Goal: Transaction & Acquisition: Purchase product/service

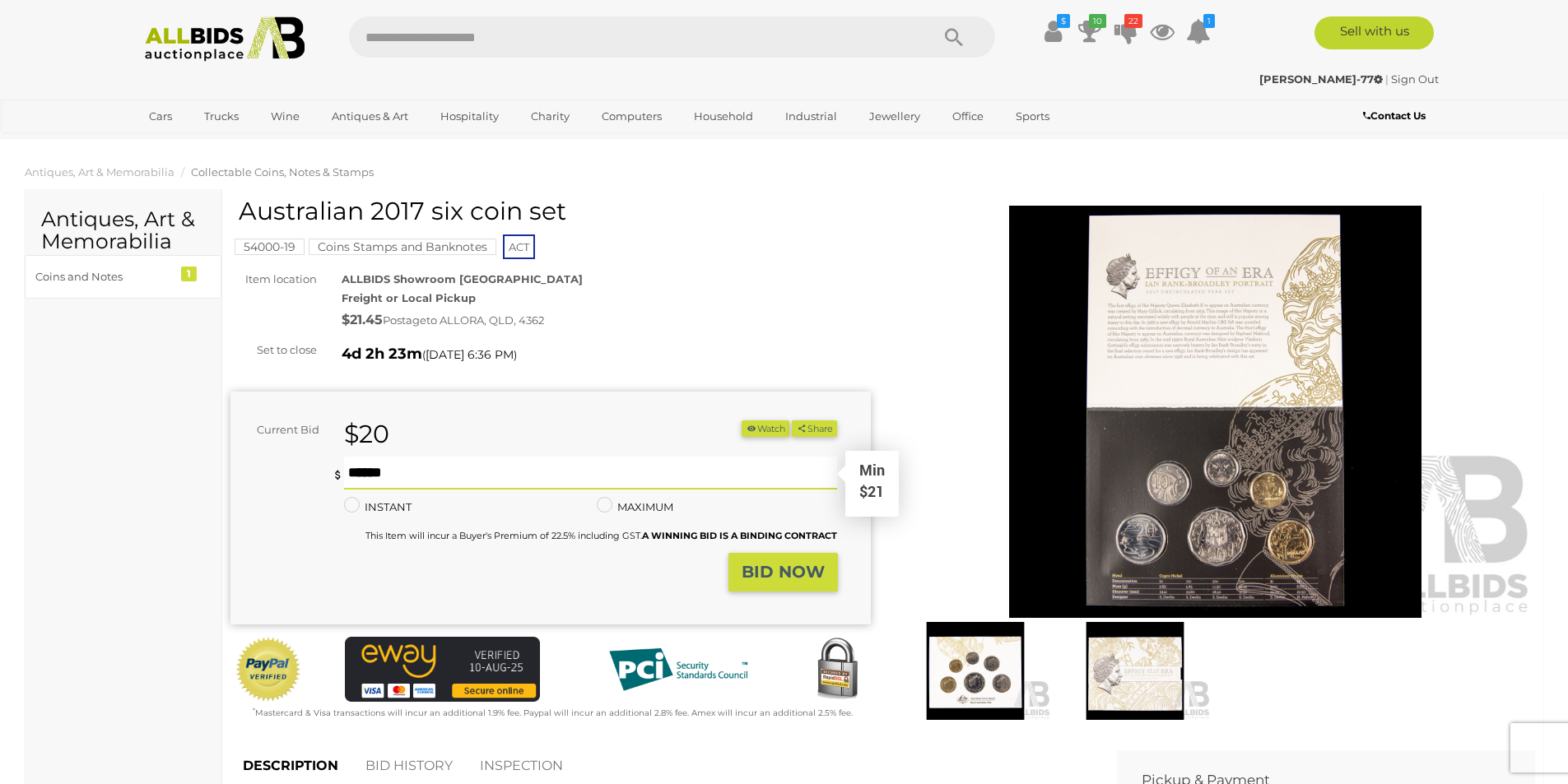
click at [463, 469] on input "text" at bounding box center [590, 472] width 494 height 33
type input "**"
click at [756, 574] on strong "BID NOW" at bounding box center [783, 572] width 83 height 20
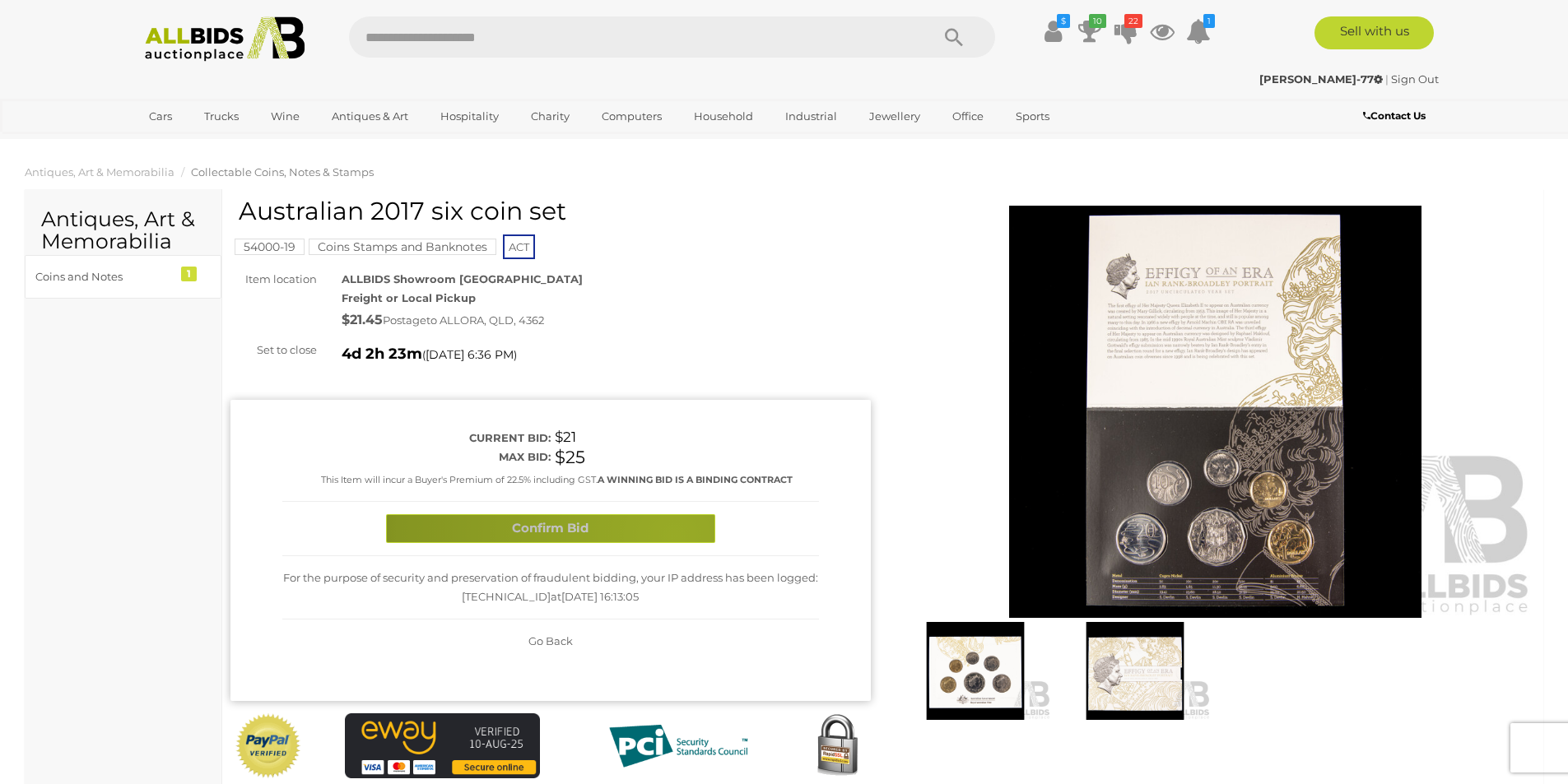
click at [673, 535] on button "Confirm Bid" at bounding box center [550, 528] width 329 height 28
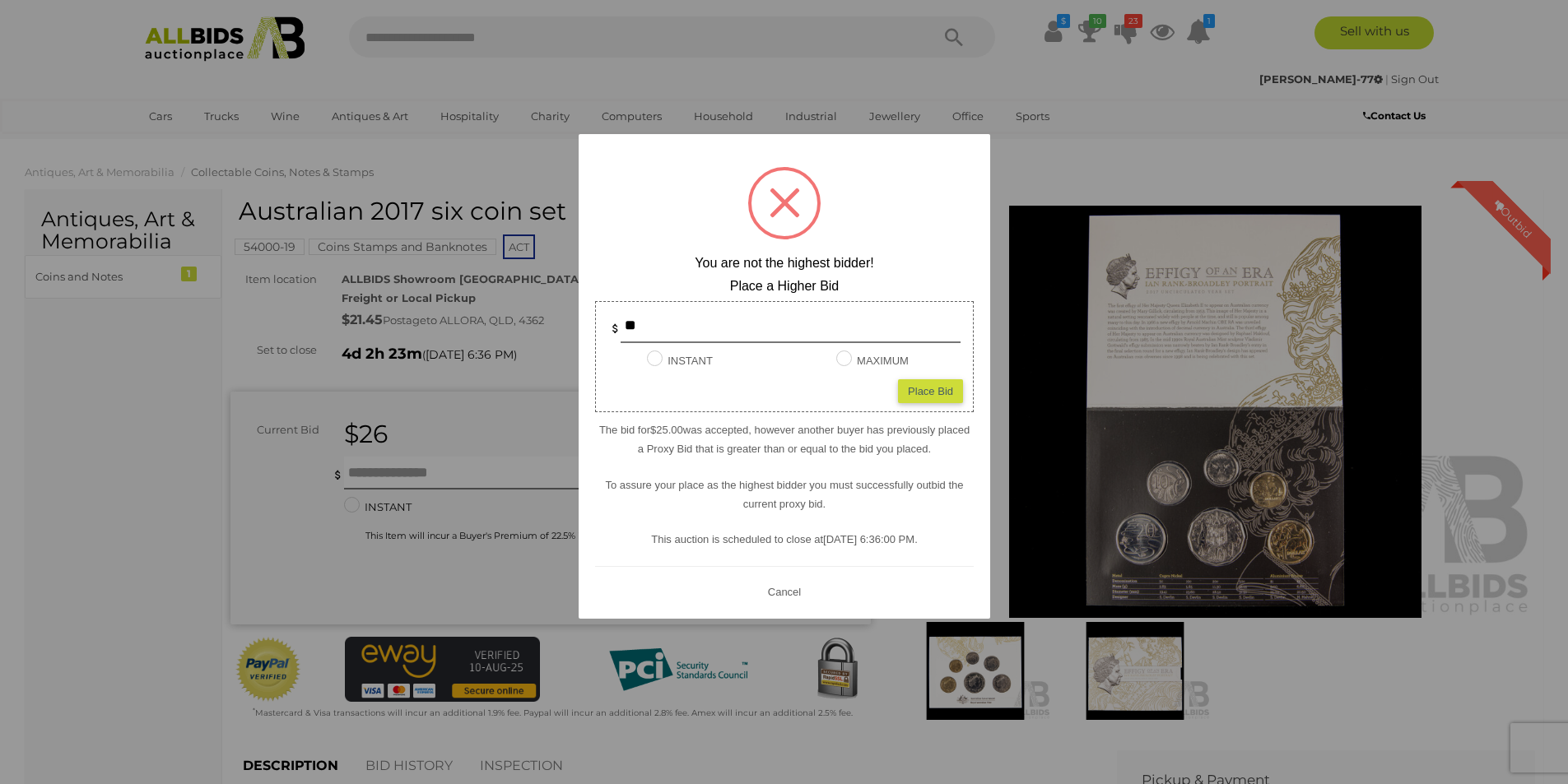
click at [788, 588] on button "Cancel" at bounding box center [783, 590] width 43 height 20
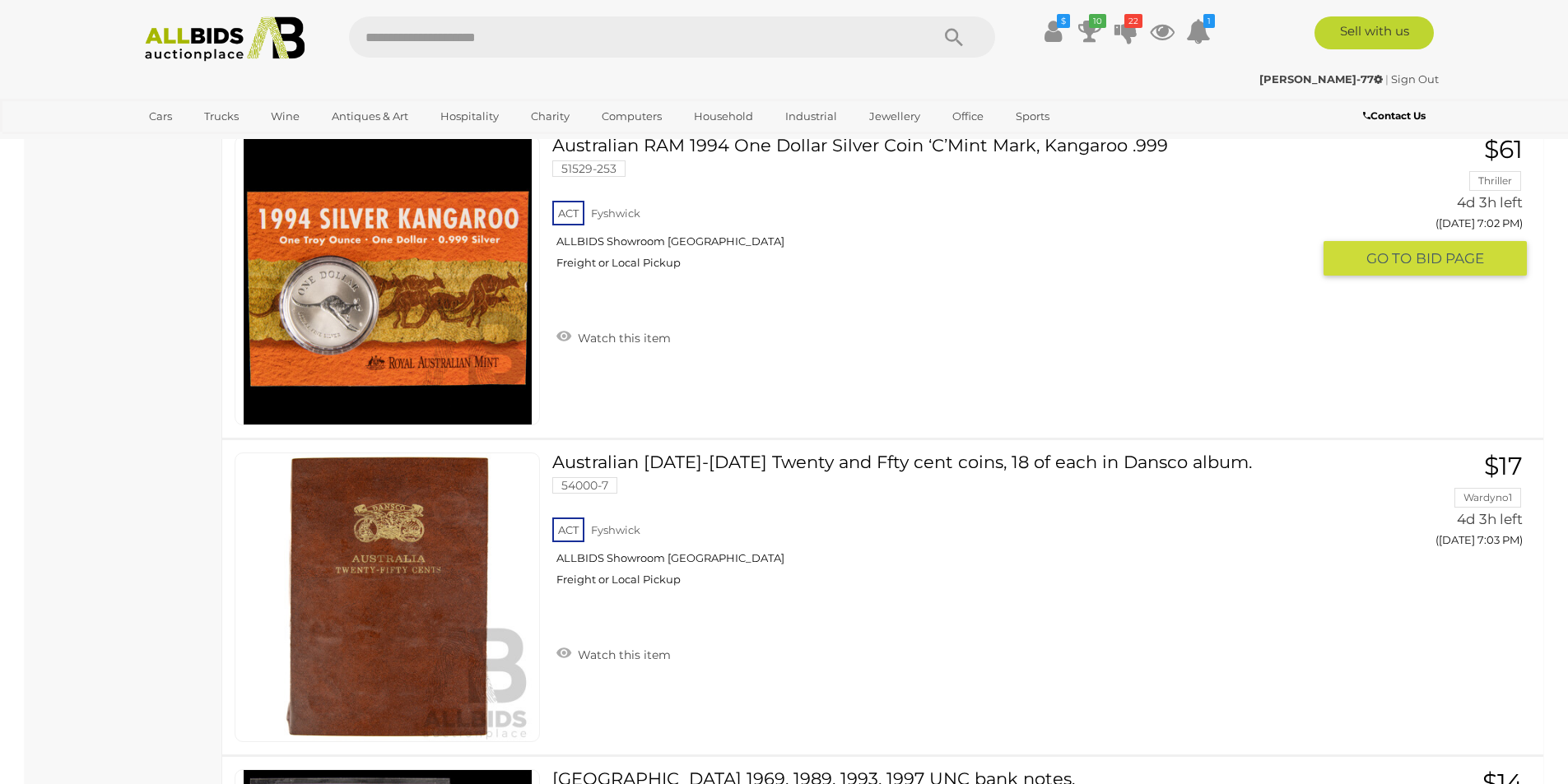
scroll to position [10405, 0]
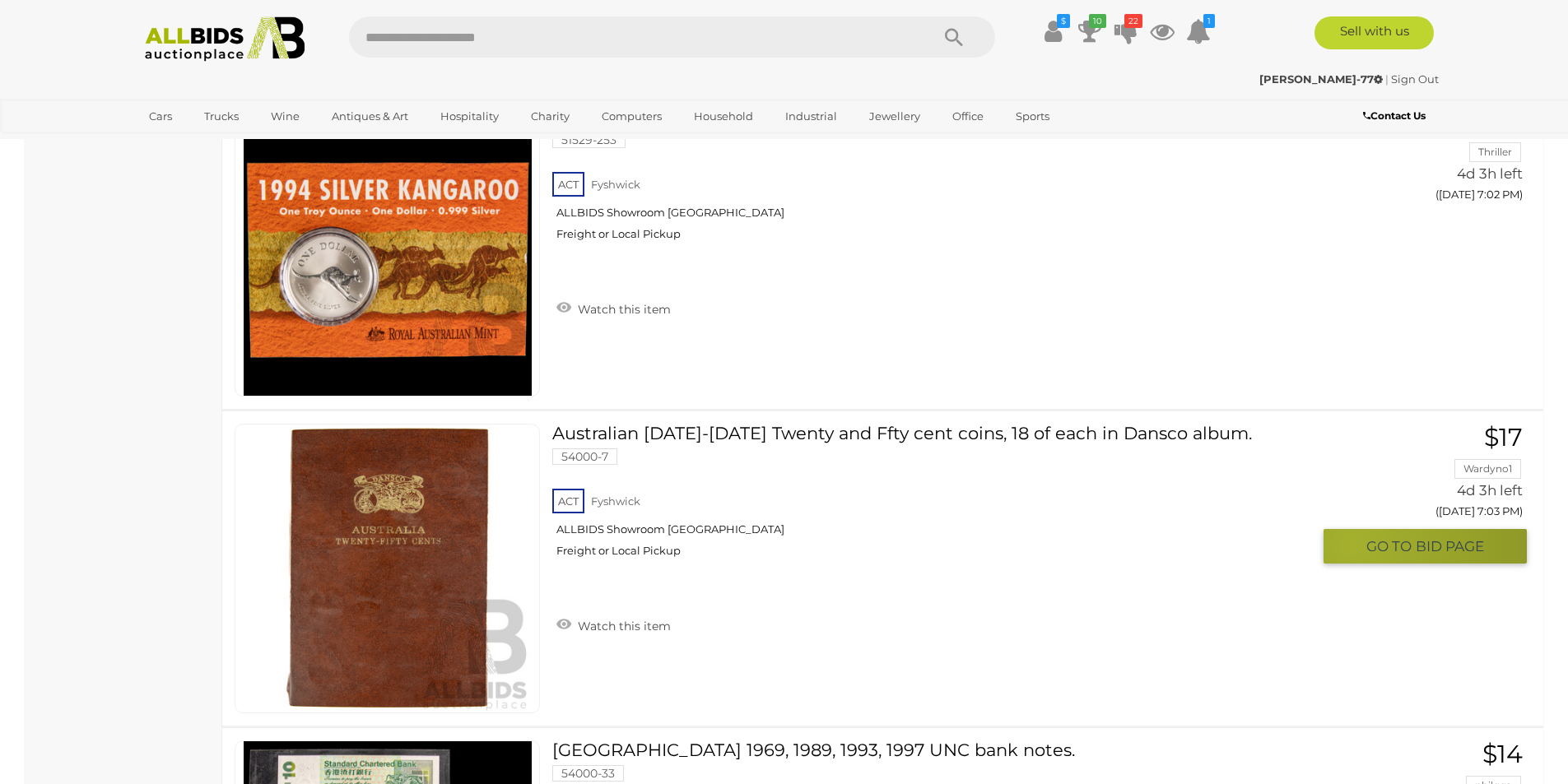
click at [1351, 546] on button "GO TO BID PAGE" at bounding box center [1424, 547] width 203 height 36
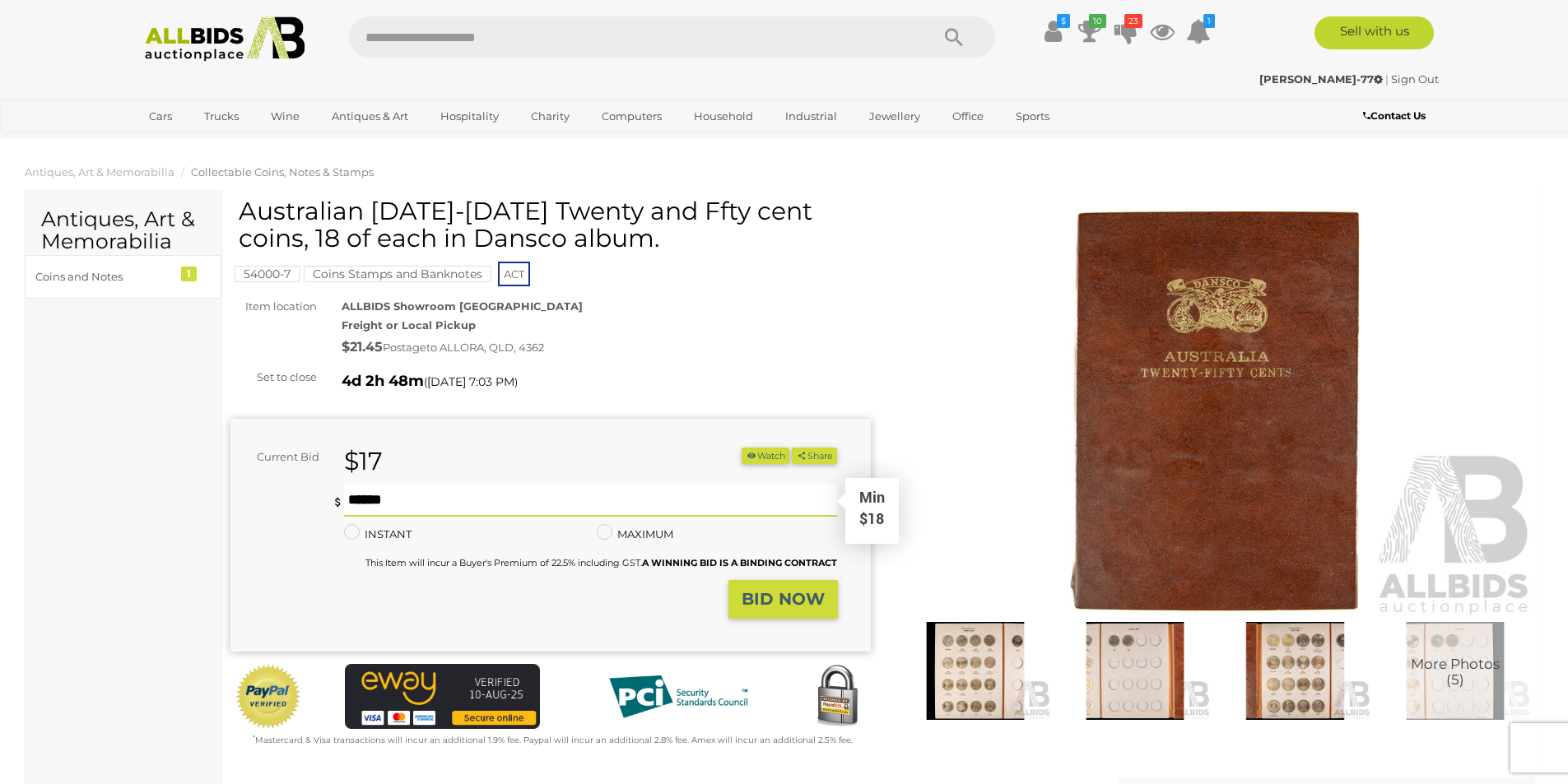
click at [501, 493] on input "text" at bounding box center [590, 500] width 494 height 33
type input "**"
click at [763, 604] on strong "BID NOW" at bounding box center [783, 599] width 83 height 20
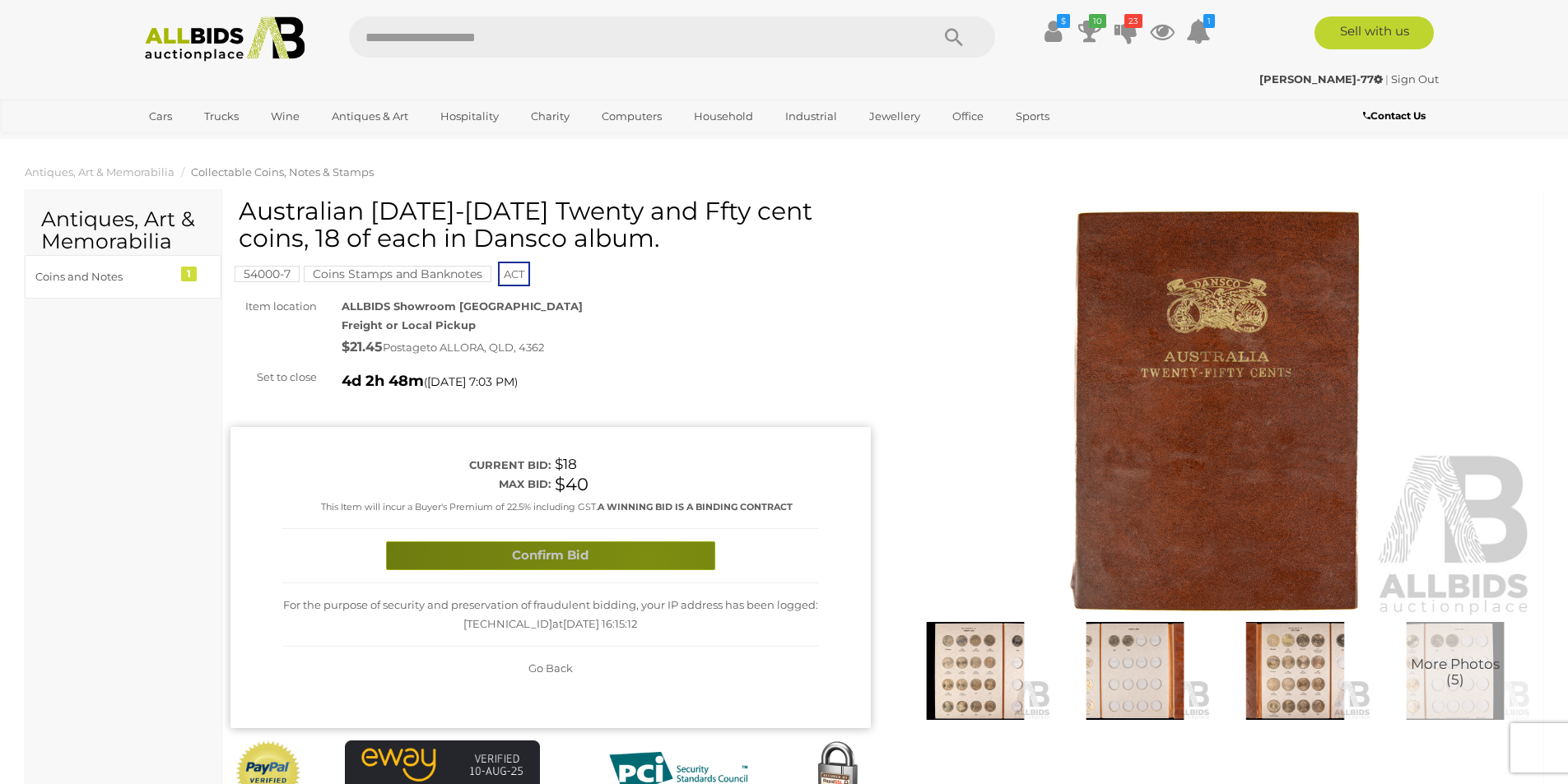
click at [647, 558] on button "Confirm Bid" at bounding box center [550, 556] width 329 height 28
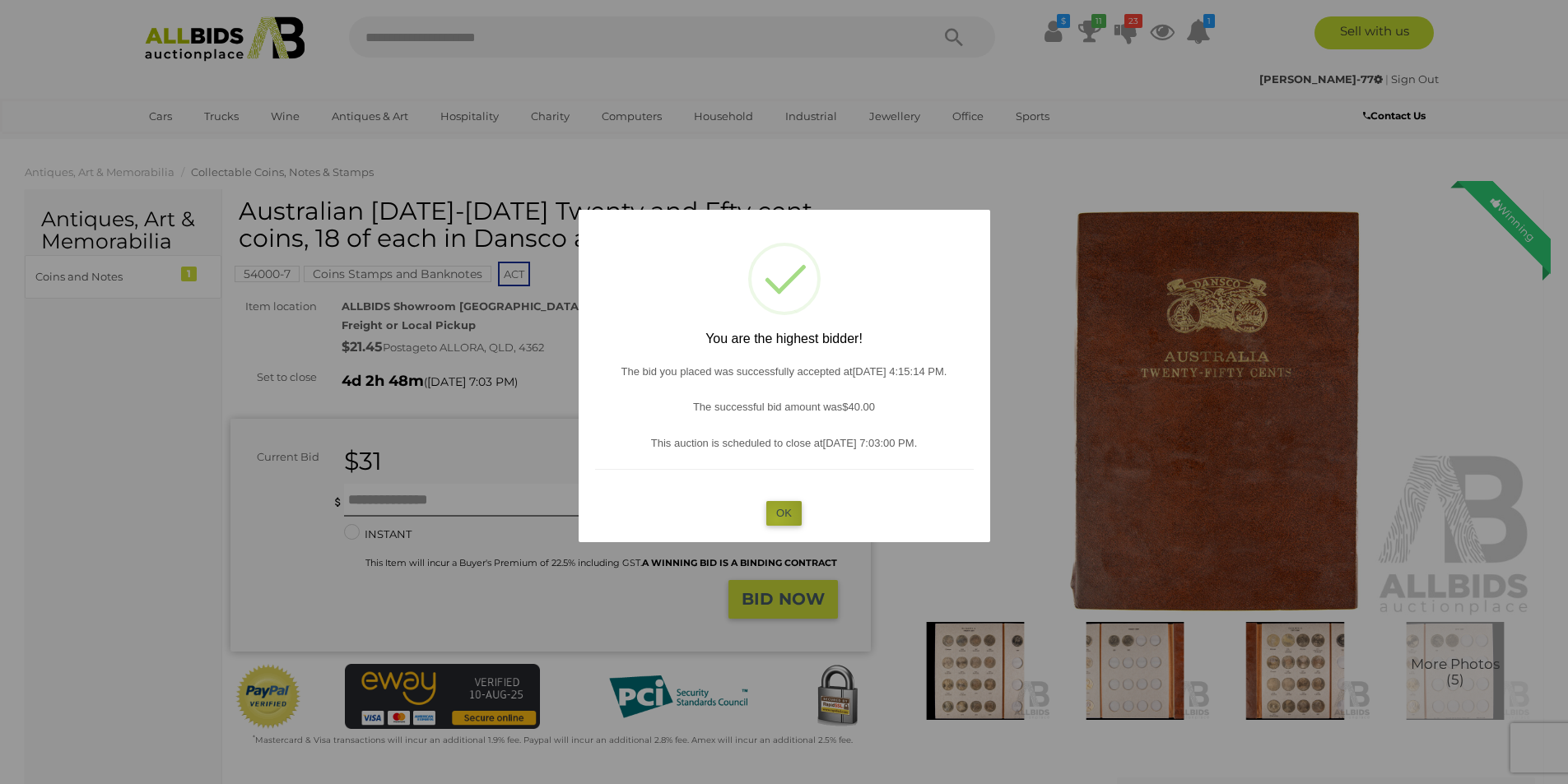
click at [777, 519] on button "OK" at bounding box center [784, 512] width 36 height 24
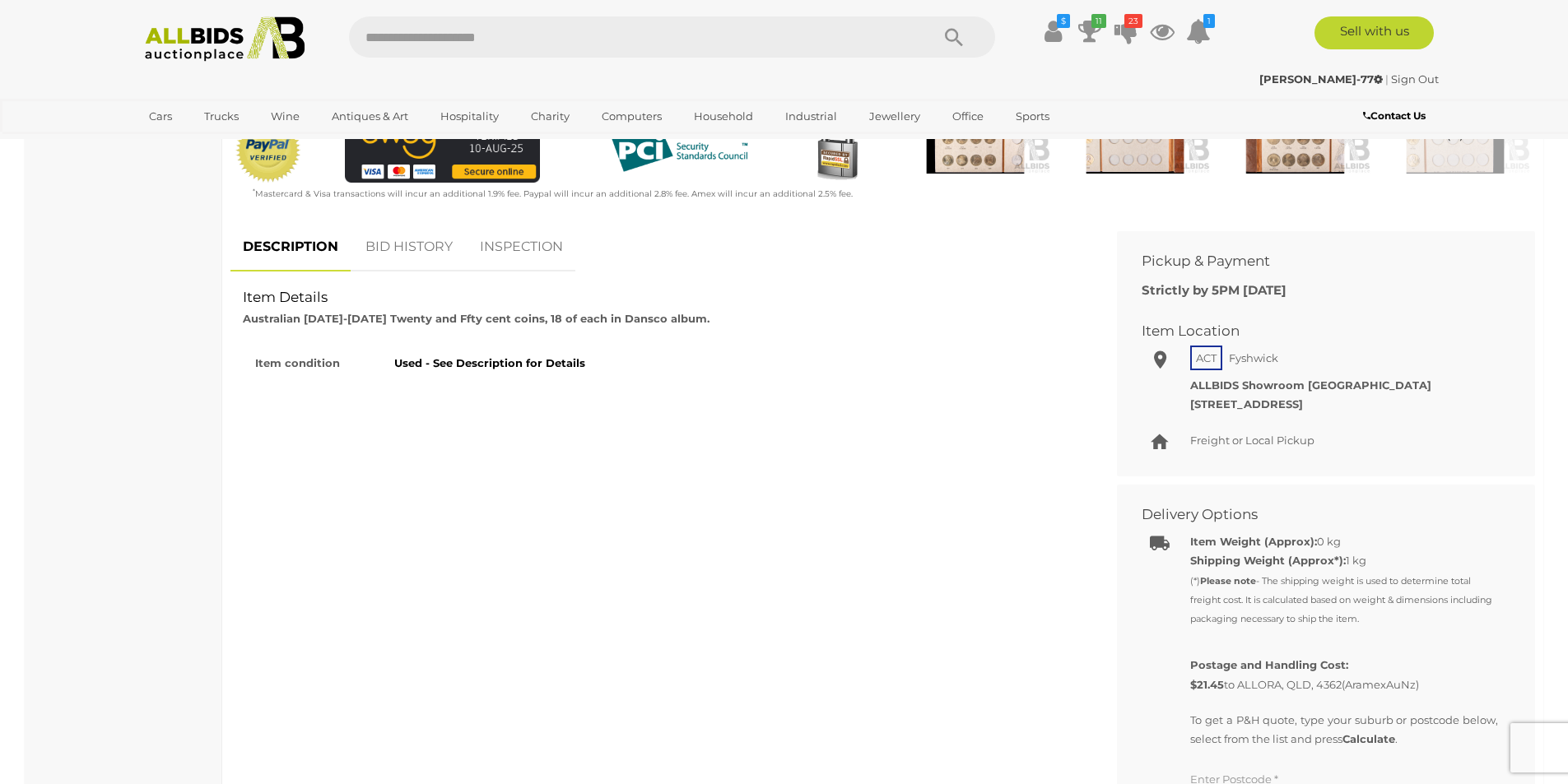
scroll to position [576, 0]
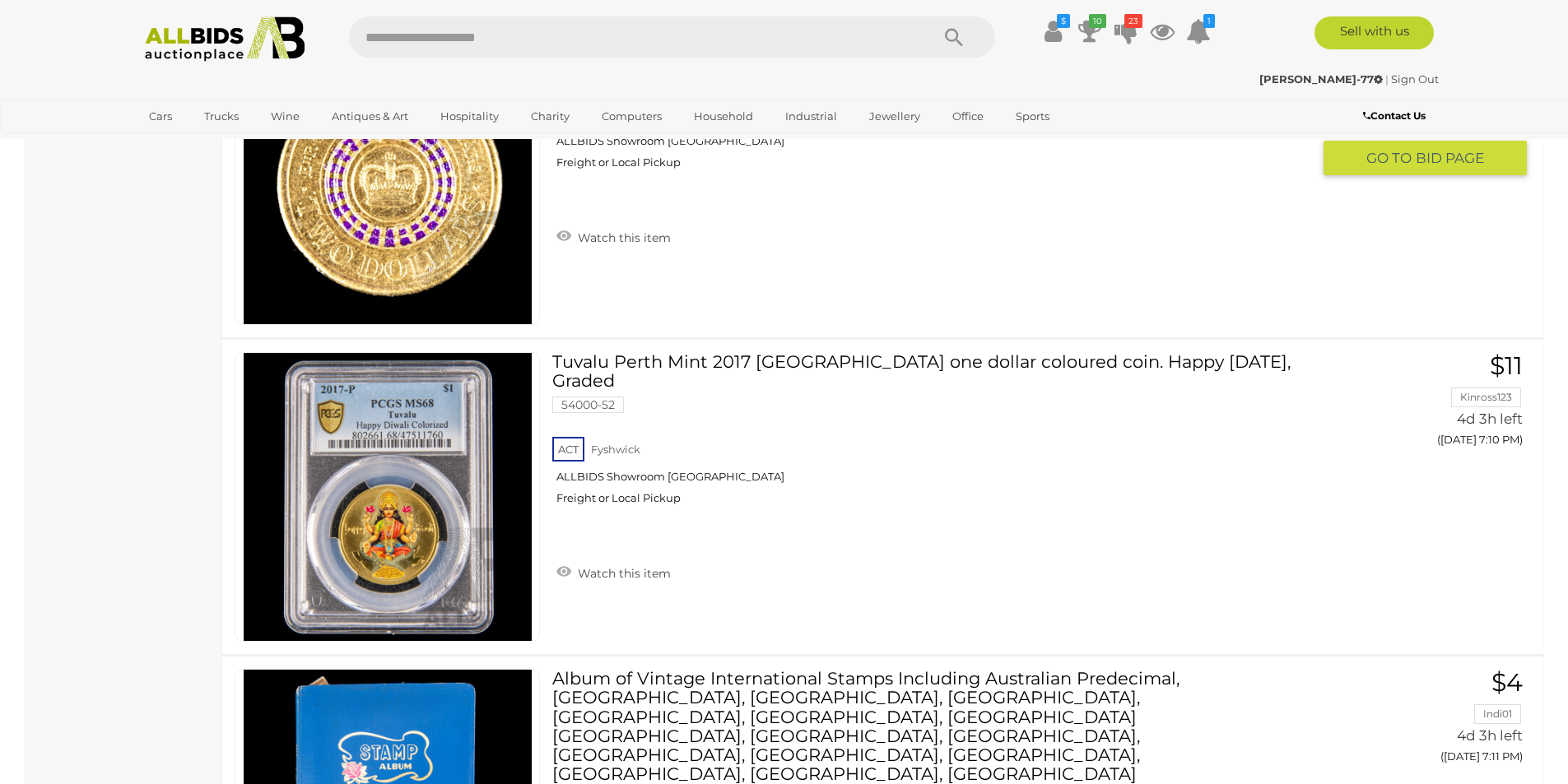
scroll to position [12706, 0]
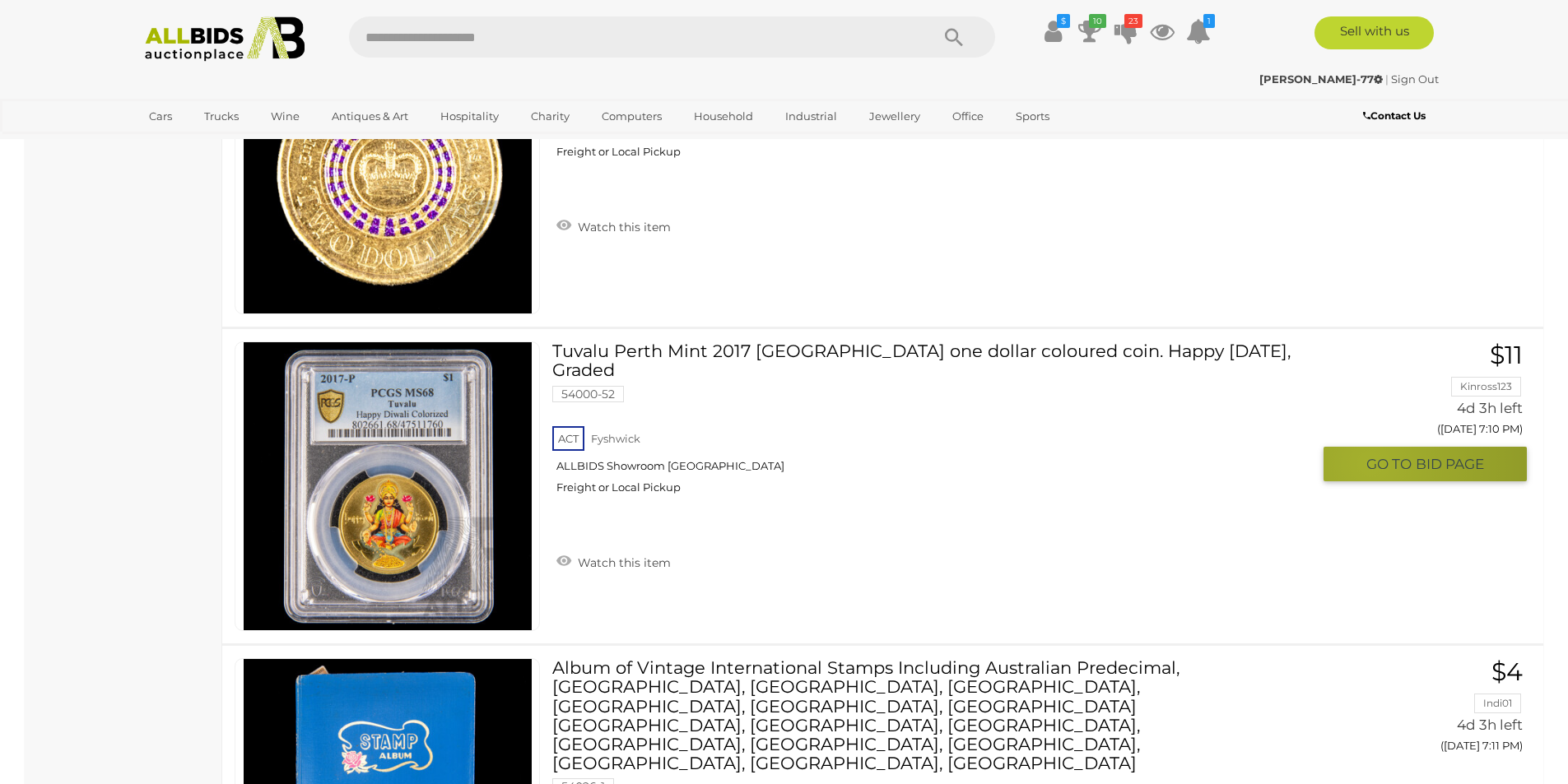
click at [1369, 463] on span "GO TO" at bounding box center [1391, 464] width 50 height 19
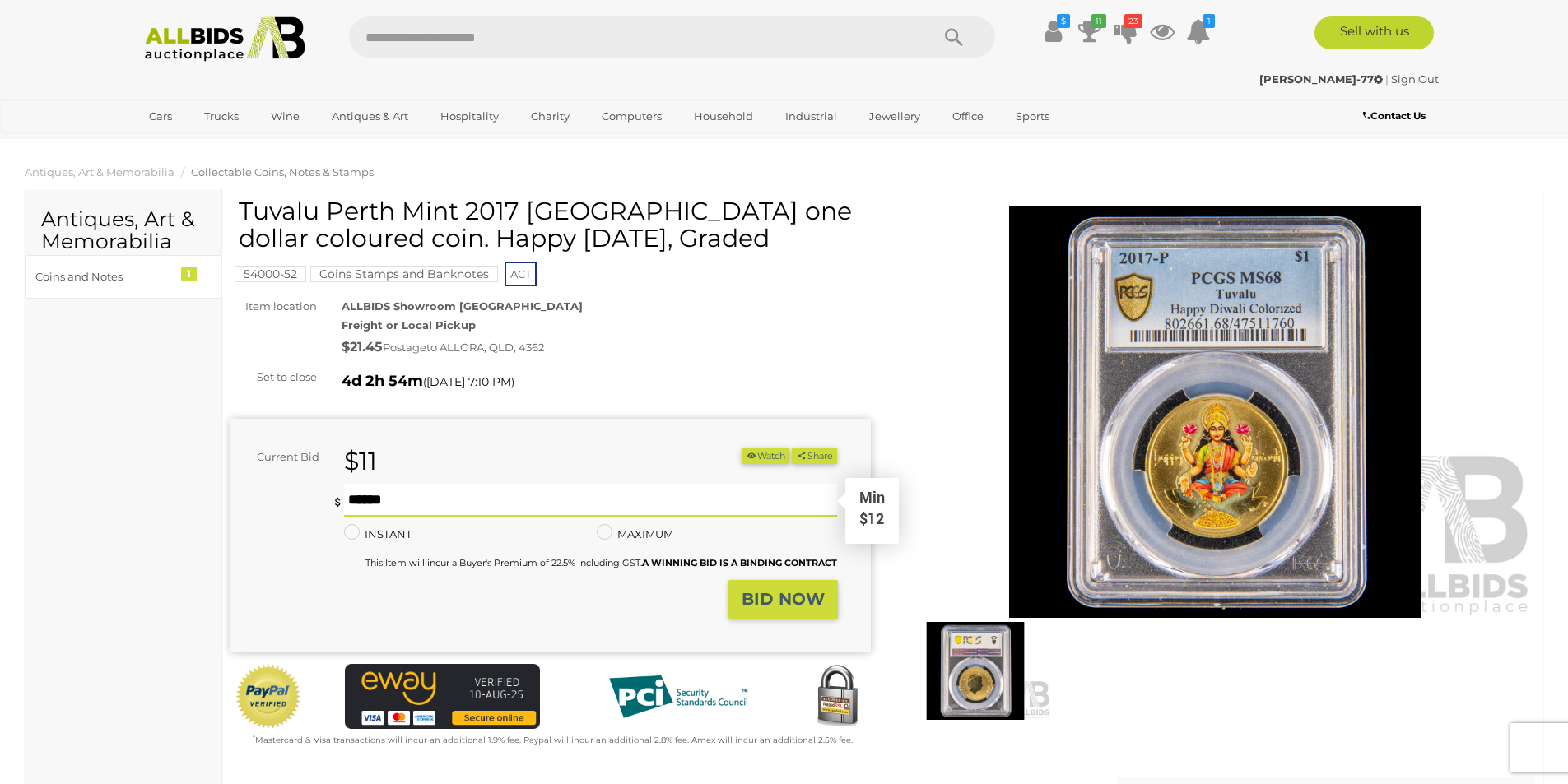
click at [467, 498] on input "text" at bounding box center [590, 500] width 494 height 33
type input "**"
click at [744, 601] on strong "BID NOW" at bounding box center [783, 599] width 83 height 20
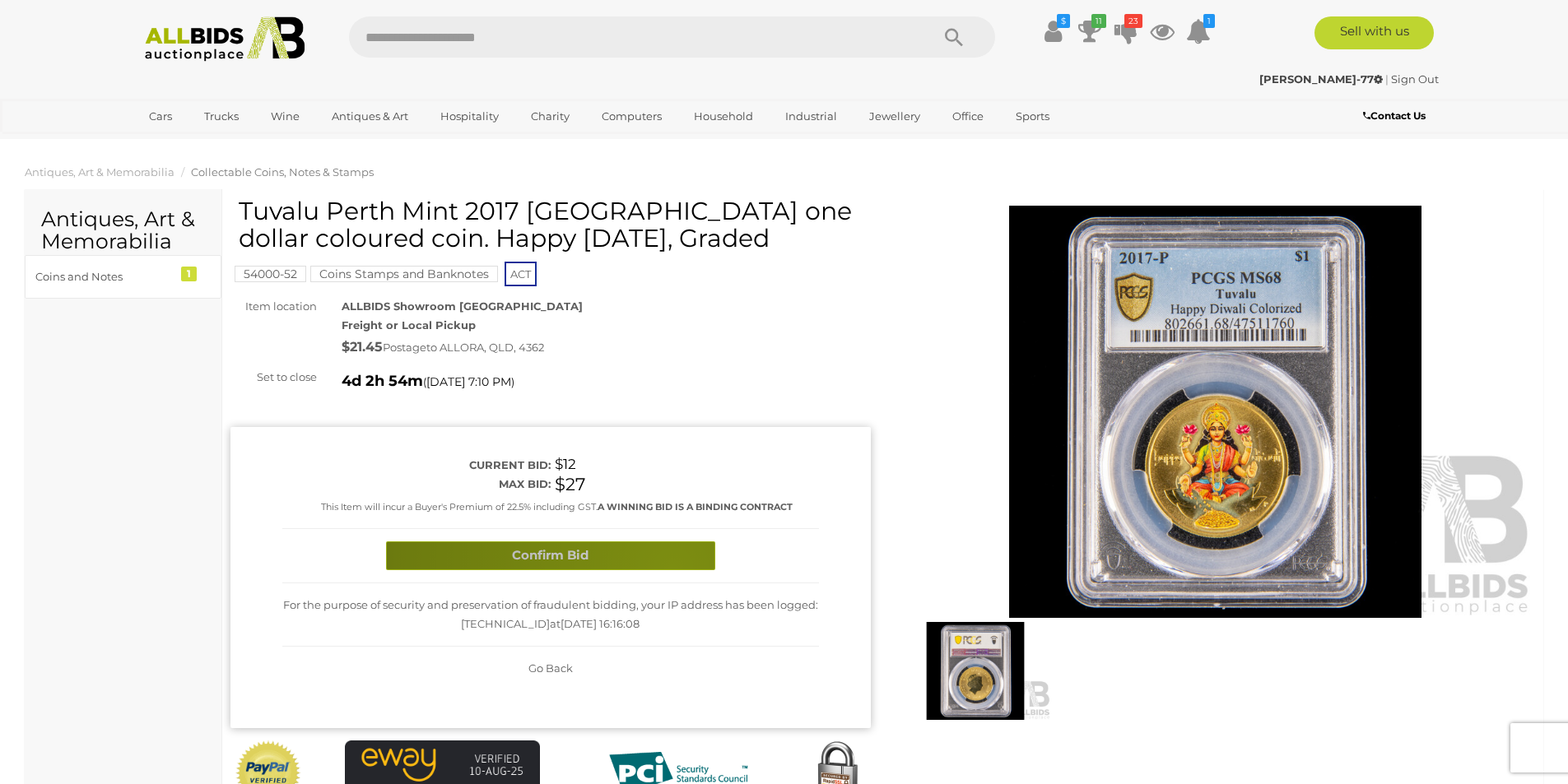
click at [672, 566] on button "Confirm Bid" at bounding box center [550, 556] width 329 height 28
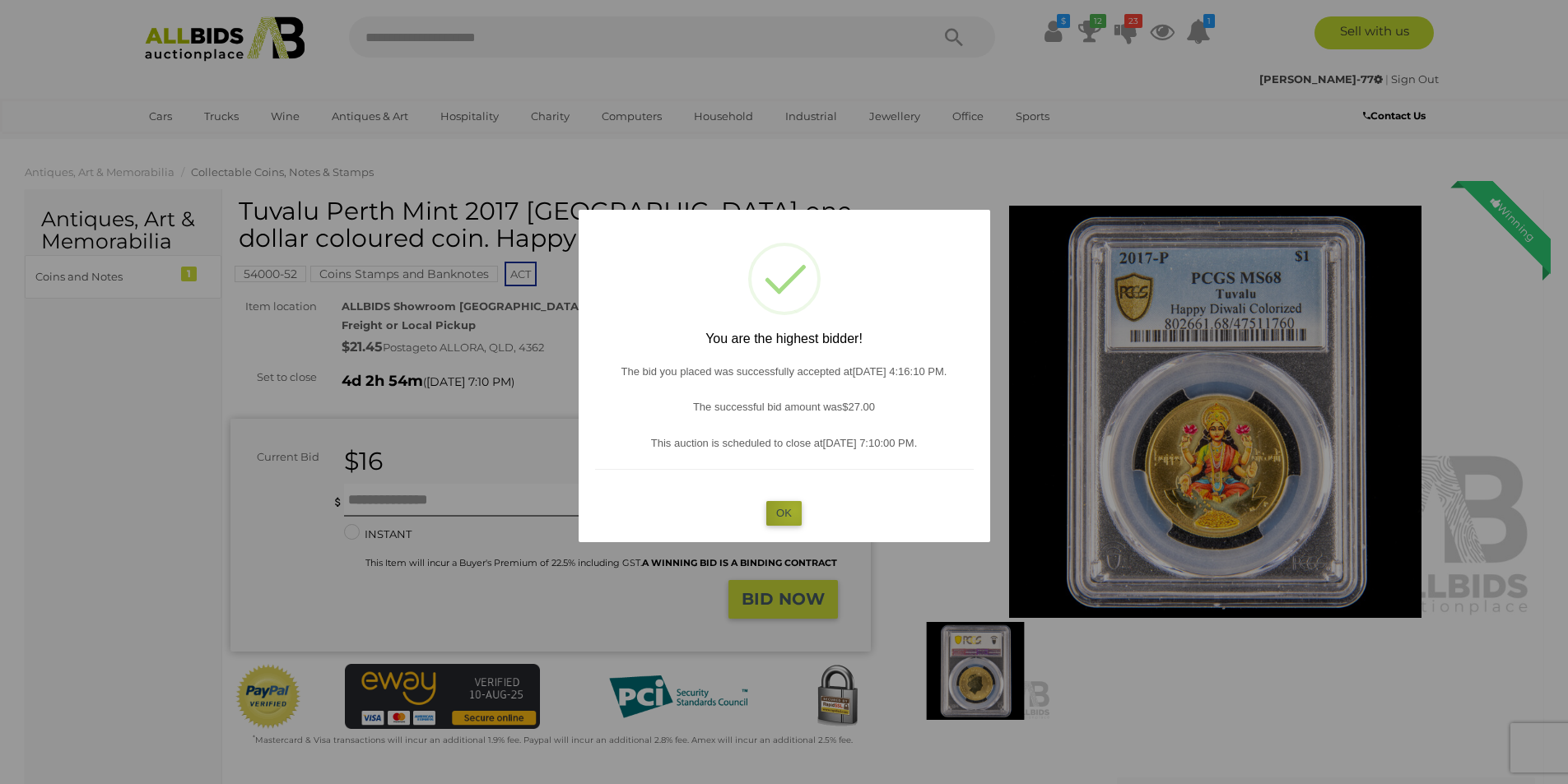
click at [794, 511] on button "OK" at bounding box center [784, 512] width 36 height 24
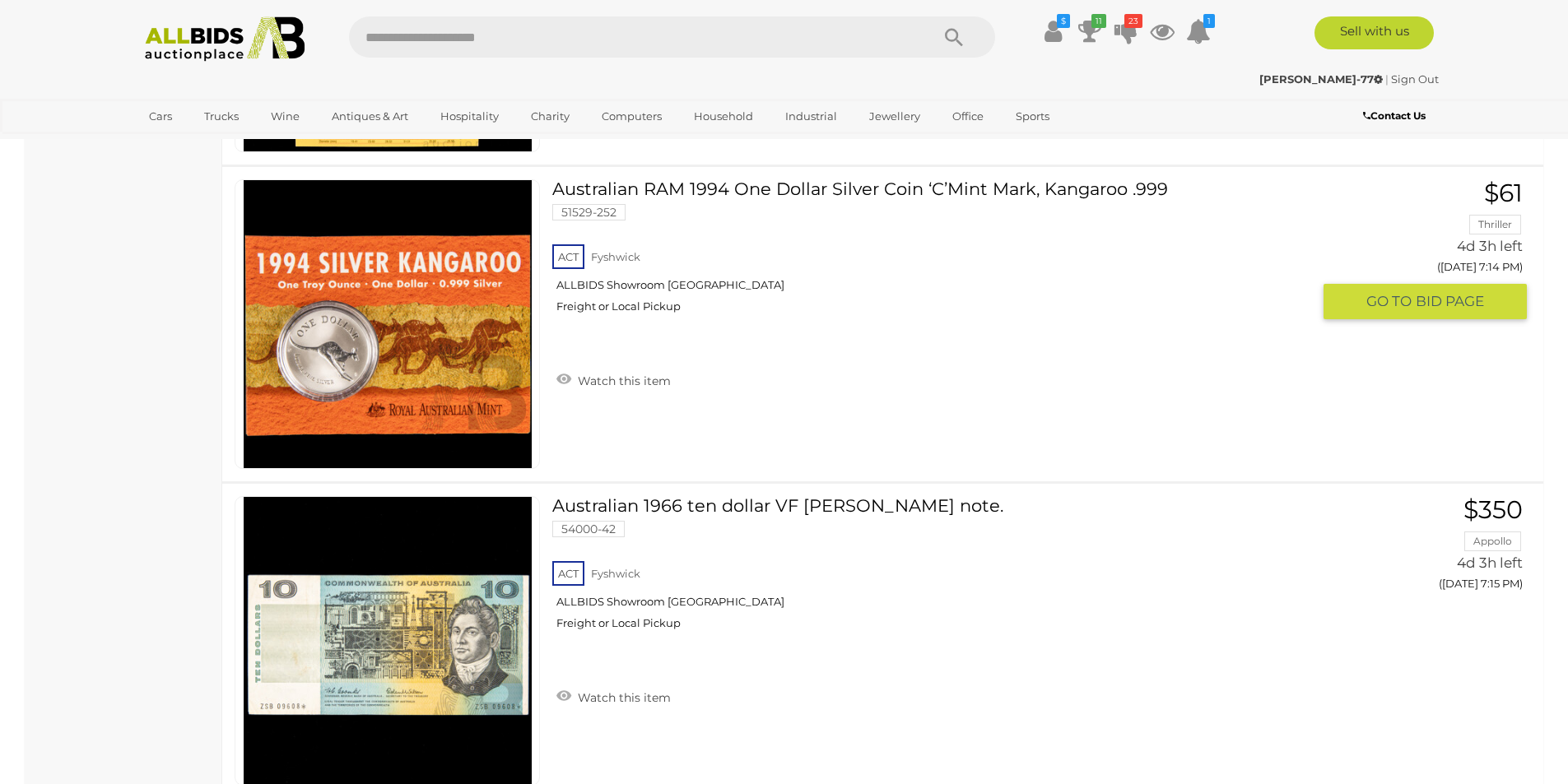
scroll to position [14190, 0]
